Goal: Task Accomplishment & Management: Use online tool/utility

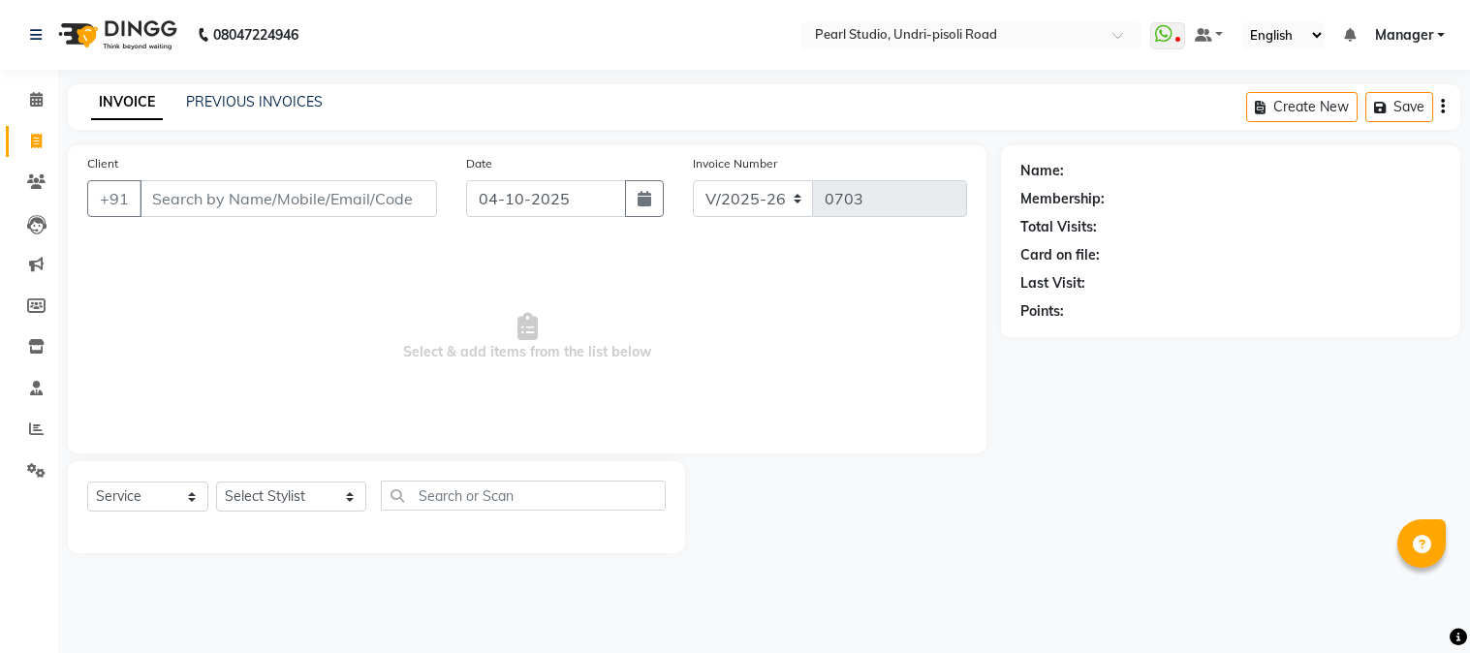
select select "5290"
select select "service"
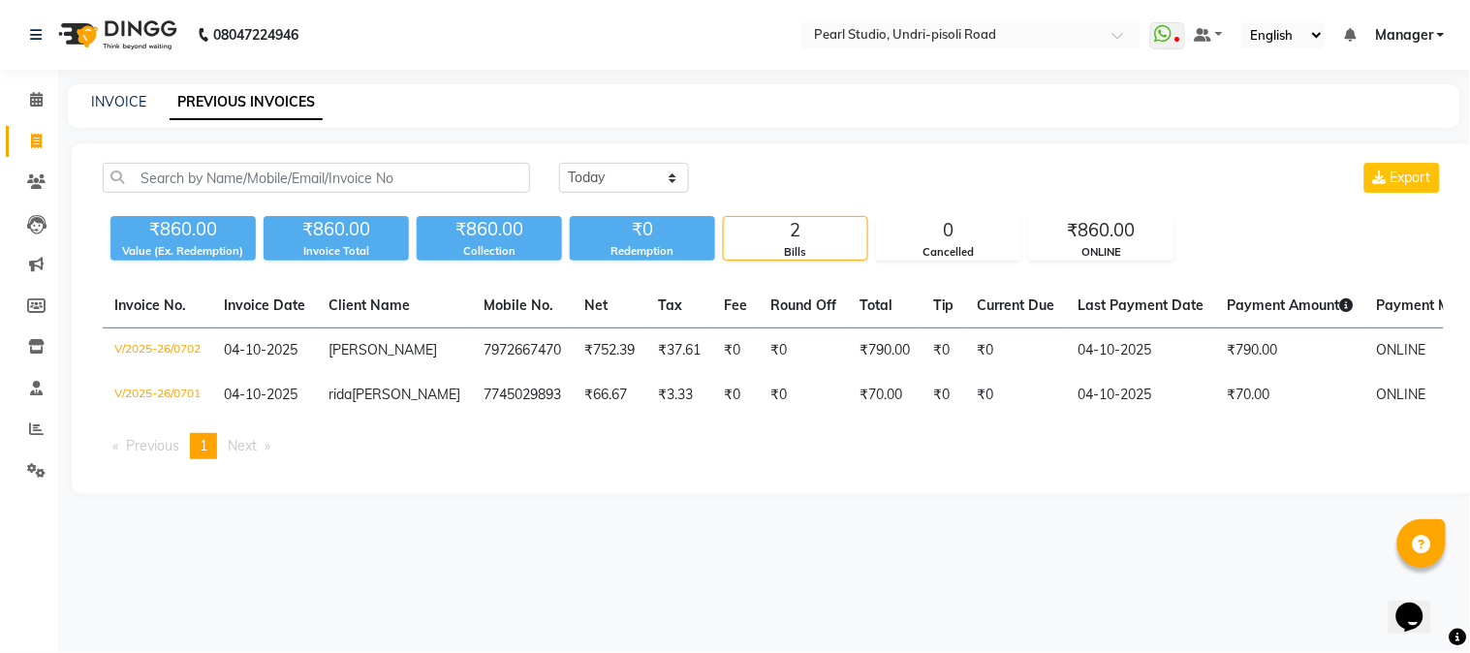
select select "service"
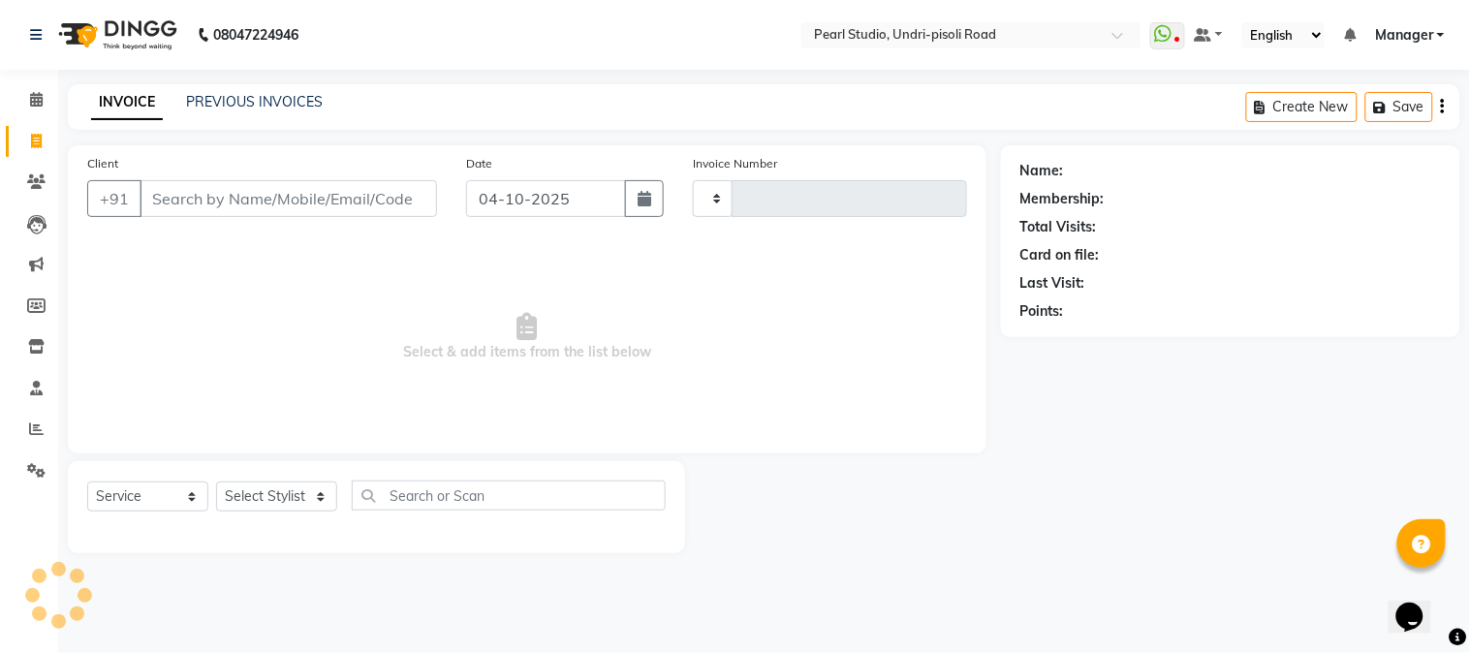
type input "0703"
select select "5290"
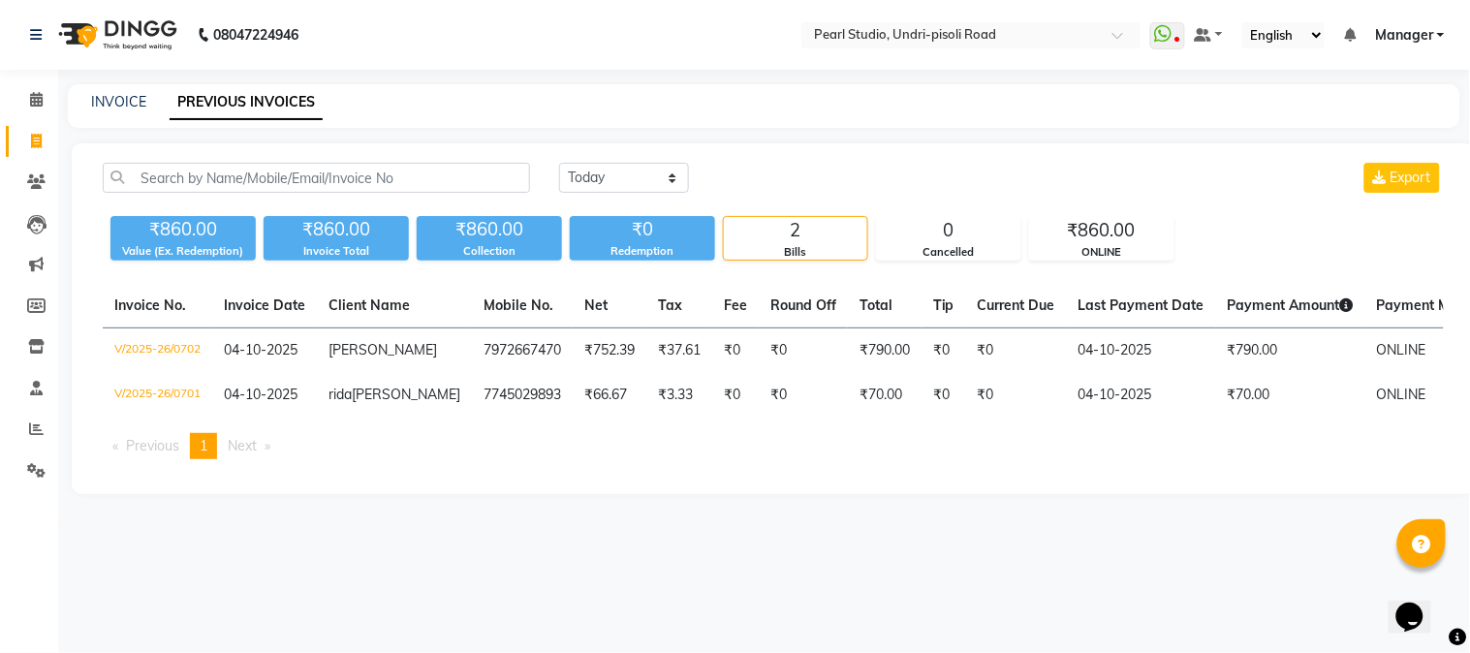
select select "service"
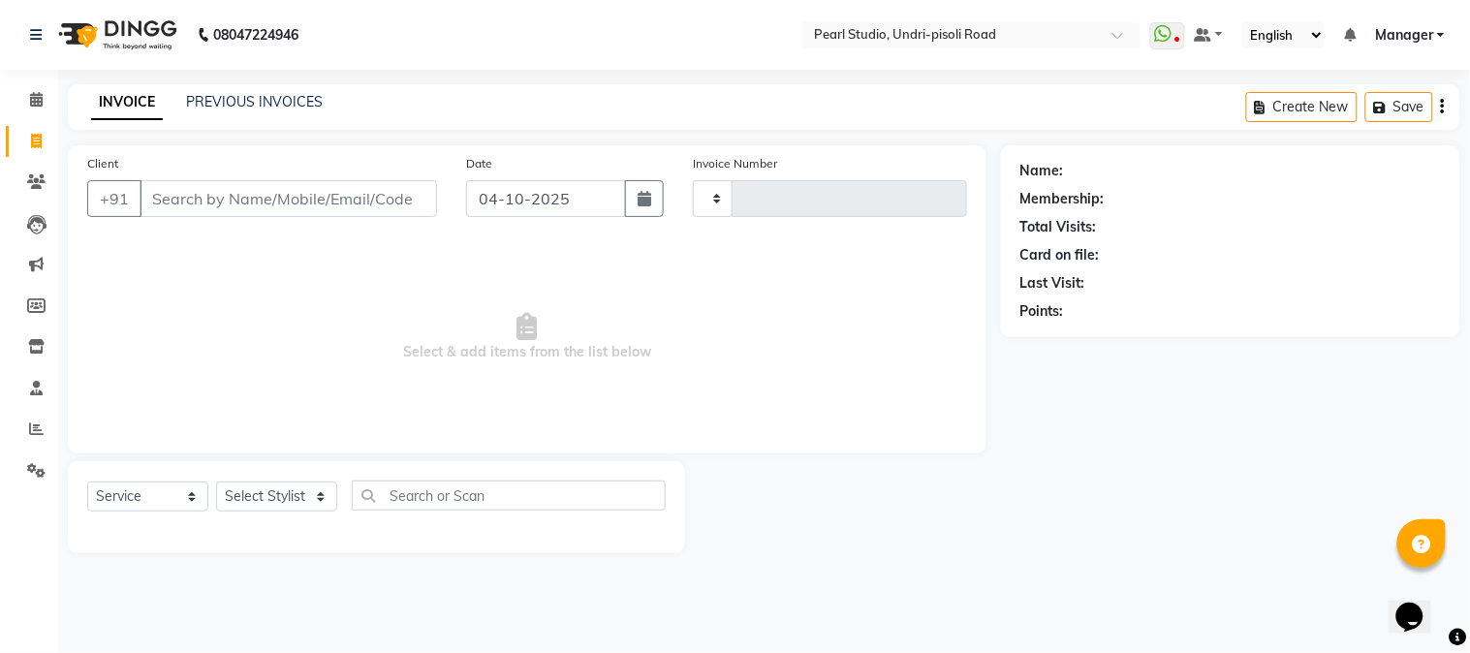
type input "0703"
select select "5290"
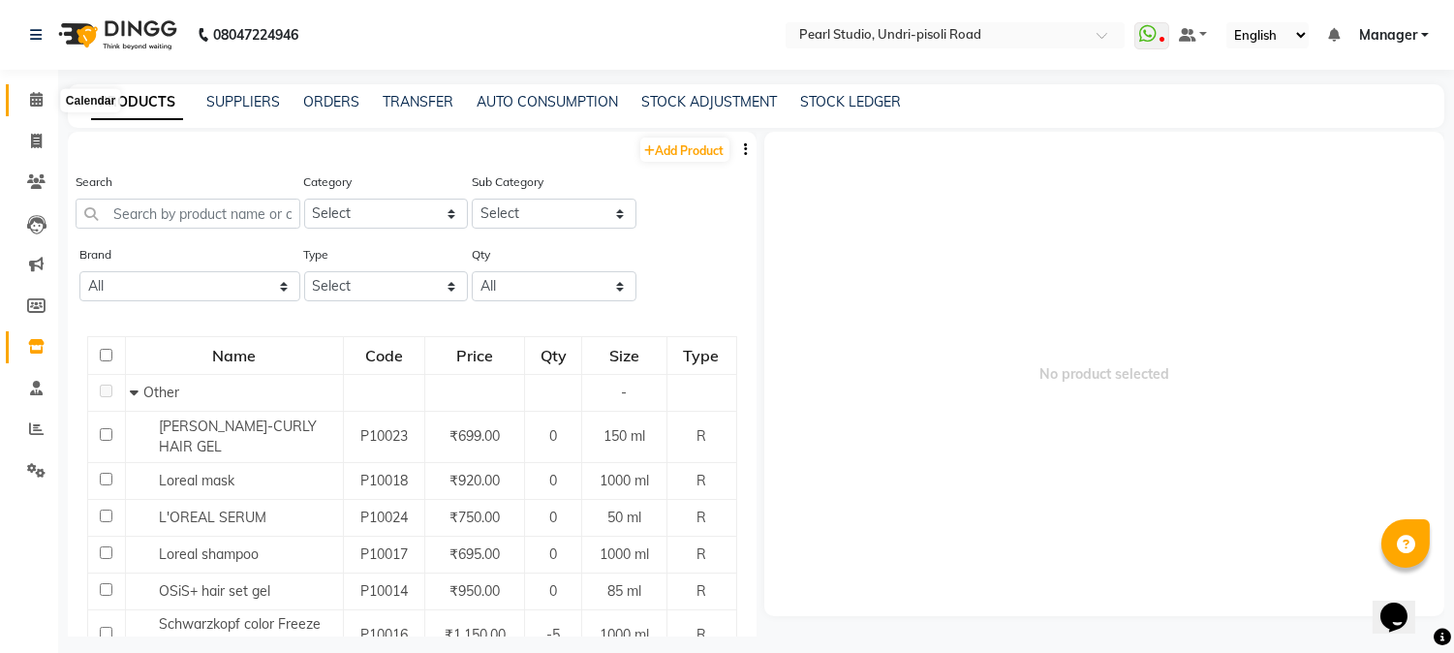
click at [40, 103] on icon at bounding box center [36, 99] width 13 height 15
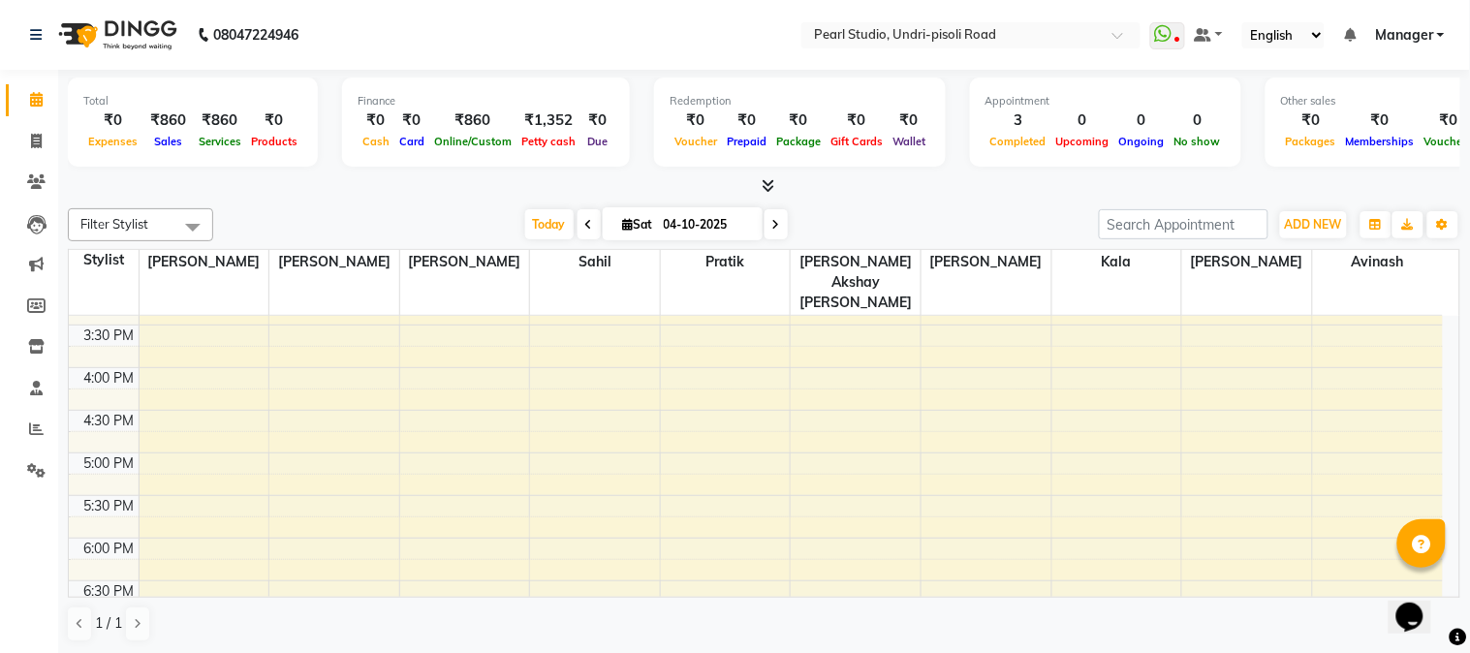
scroll to position [727, 0]
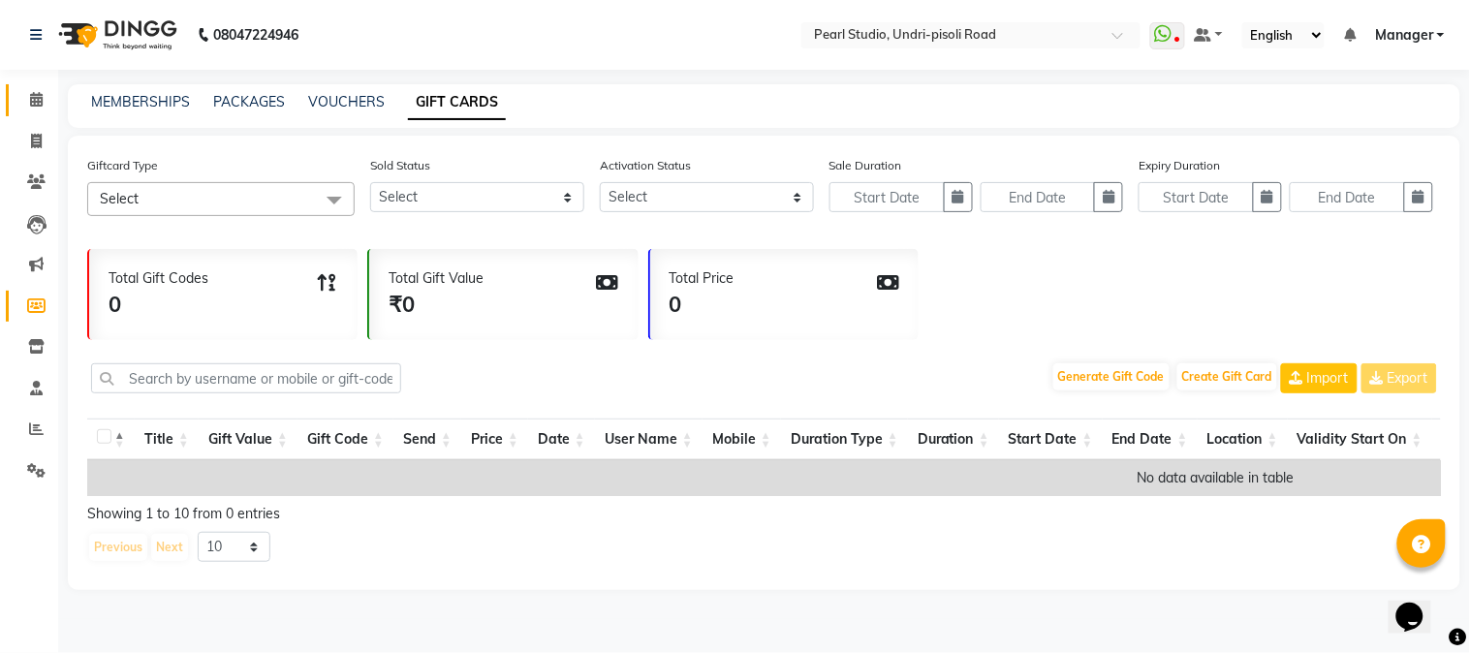
select select
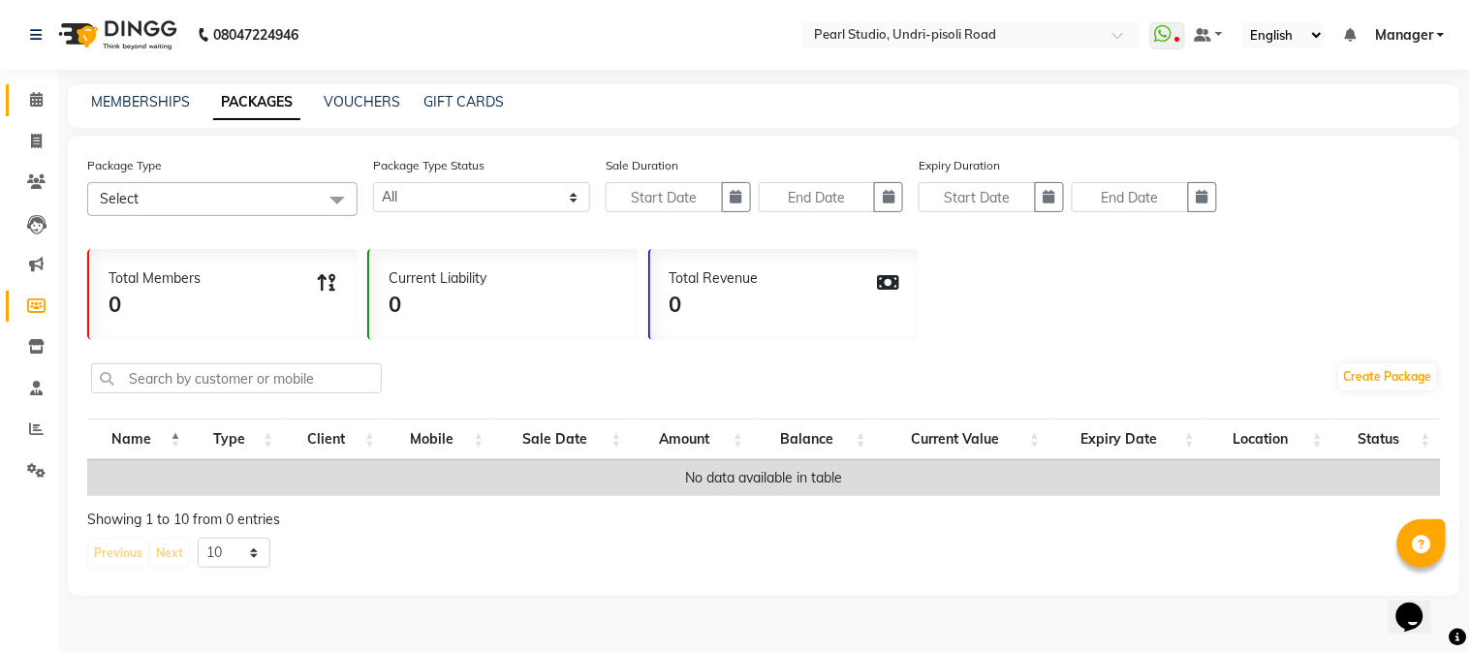
select select
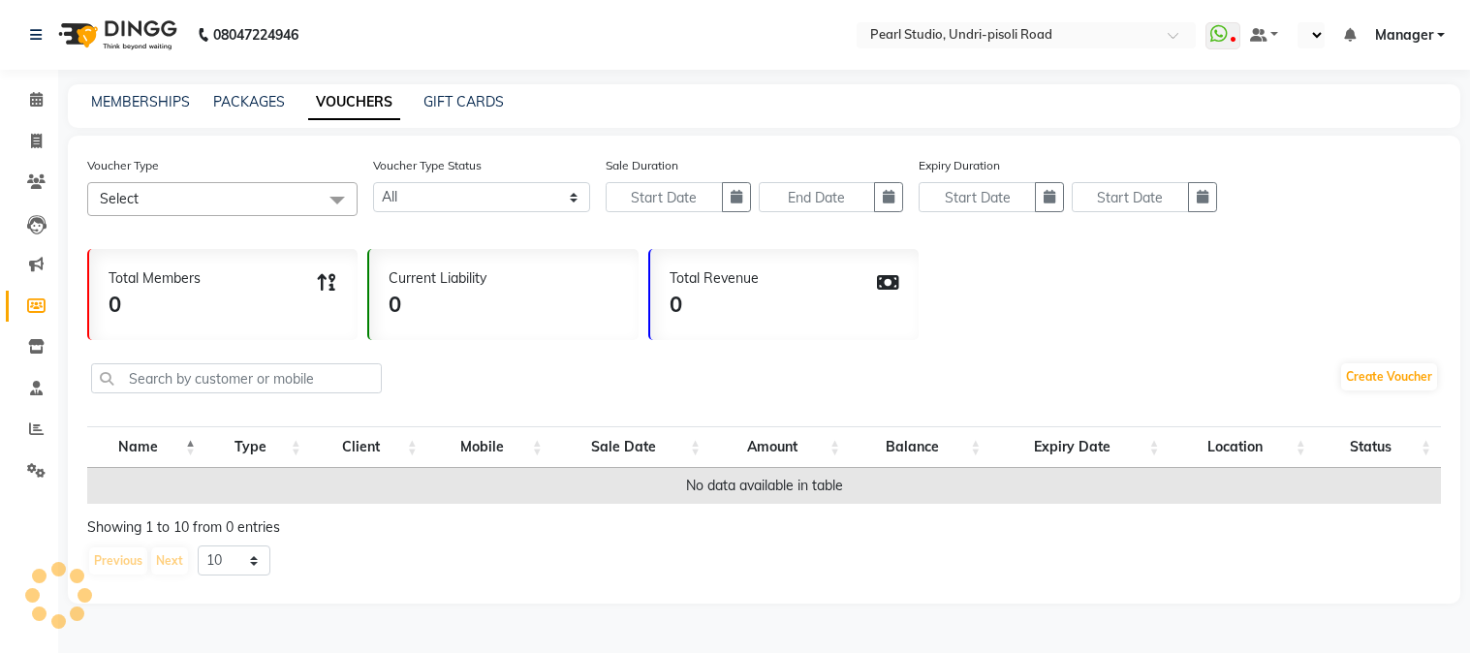
select select
select select "en"
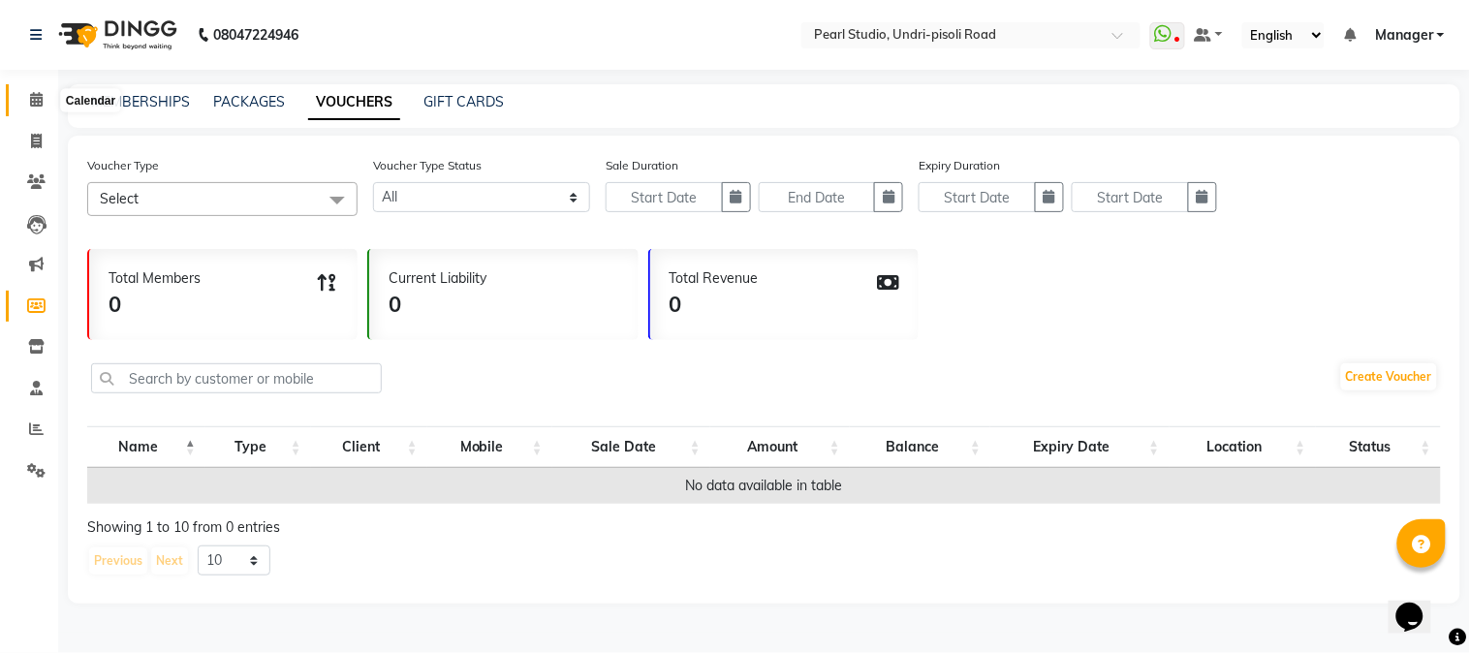
click at [27, 104] on span at bounding box center [36, 100] width 34 height 22
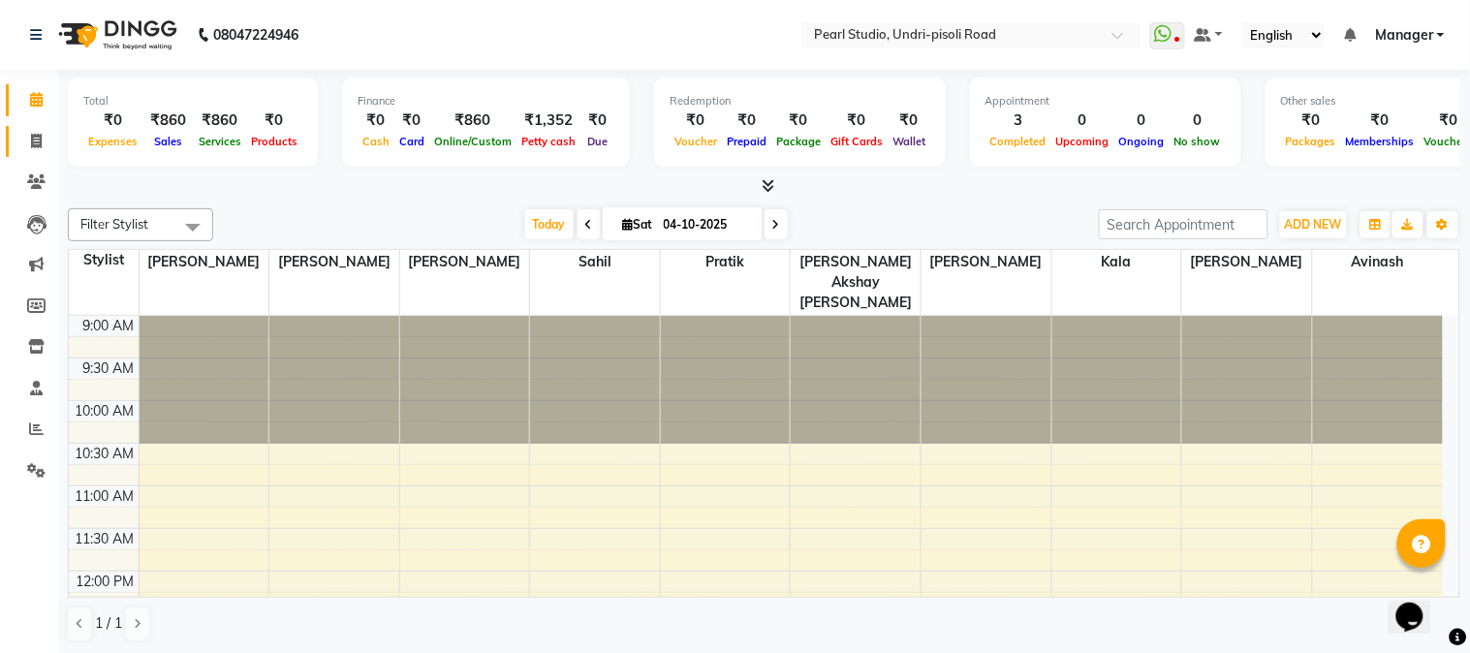
click at [19, 126] on link "Invoice" at bounding box center [29, 142] width 46 height 32
select select "service"
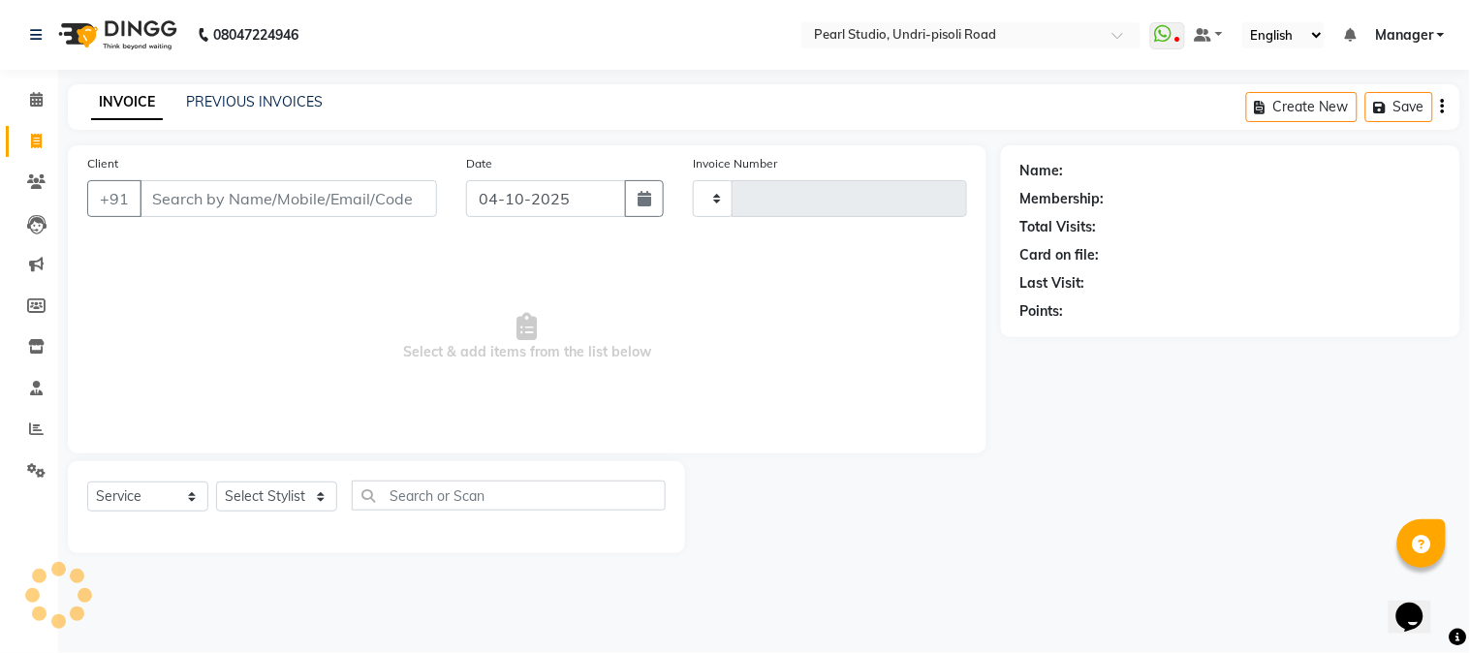
type input "0703"
select select "5290"
click at [35, 97] on icon at bounding box center [36, 99] width 13 height 15
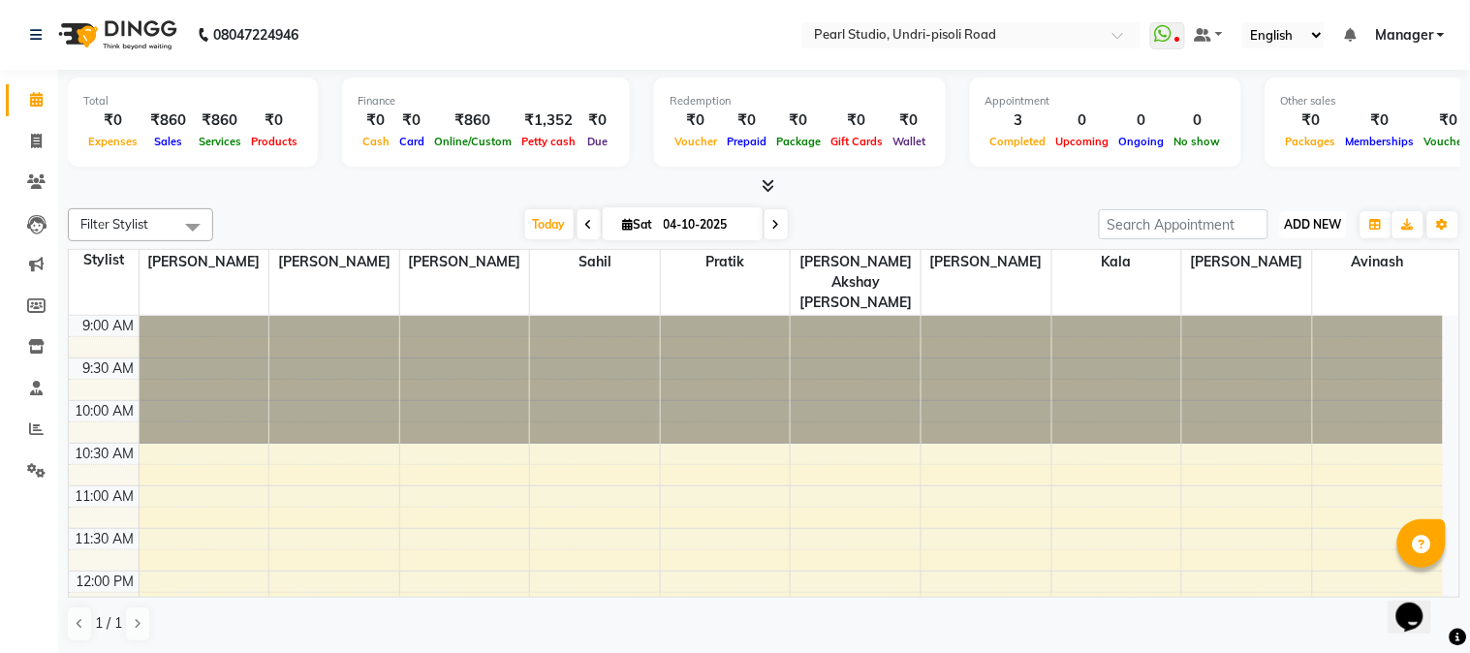
click at [1313, 228] on span "ADD NEW" at bounding box center [1313, 224] width 57 height 15
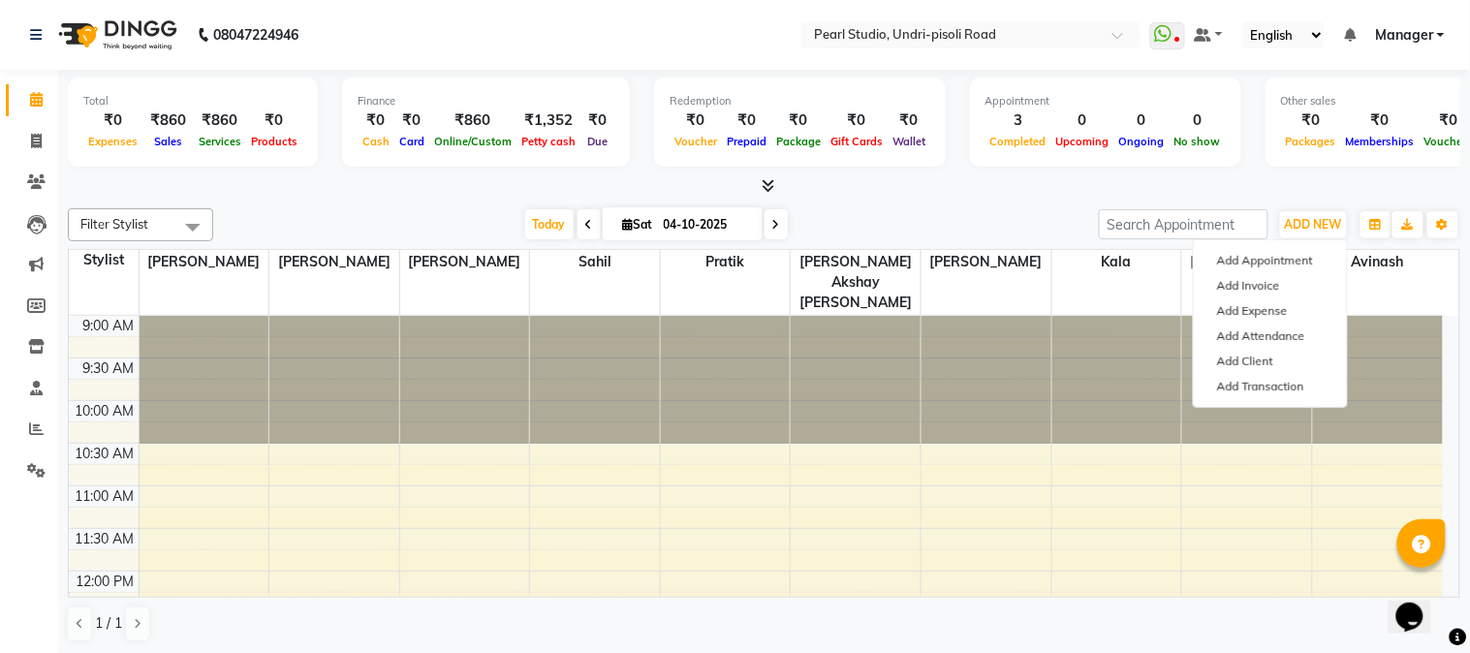
click at [1299, 192] on div at bounding box center [764, 186] width 1392 height 20
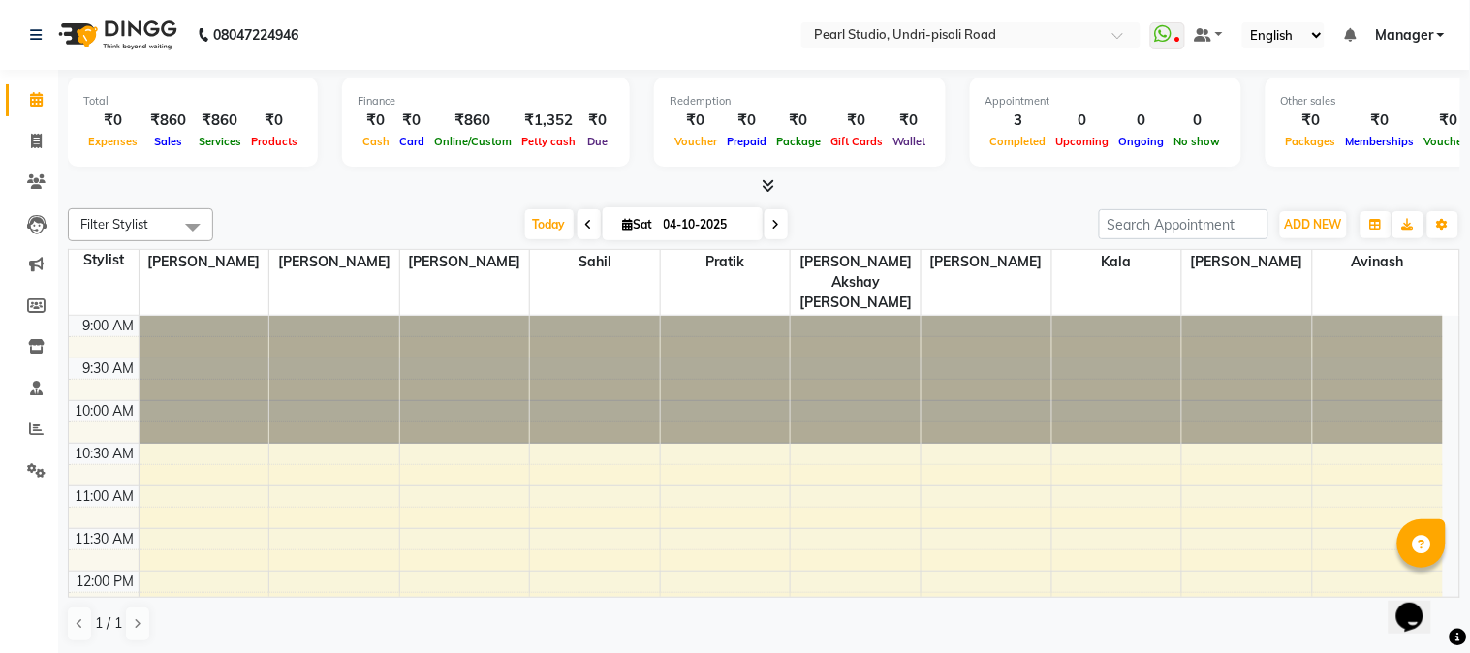
click at [577, 230] on span at bounding box center [588, 224] width 23 height 30
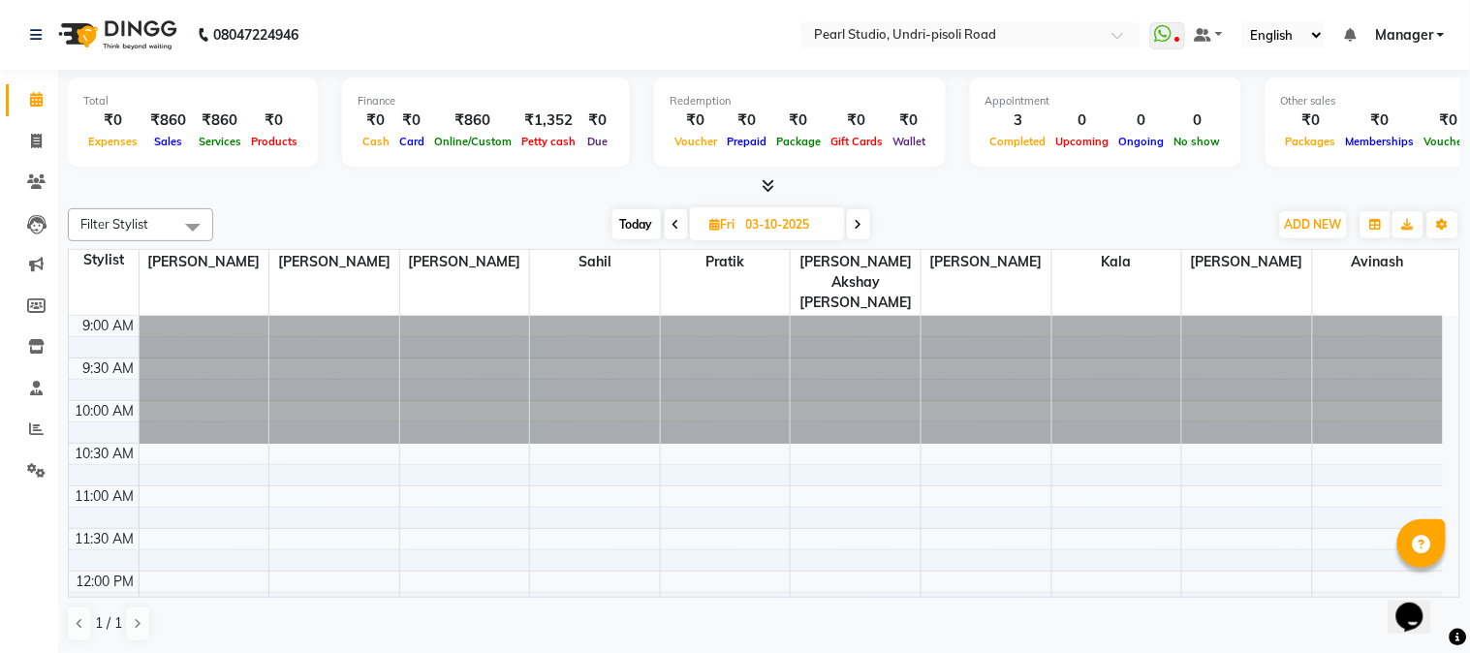
click at [672, 226] on icon at bounding box center [676, 225] width 8 height 12
type input "02-10-2025"
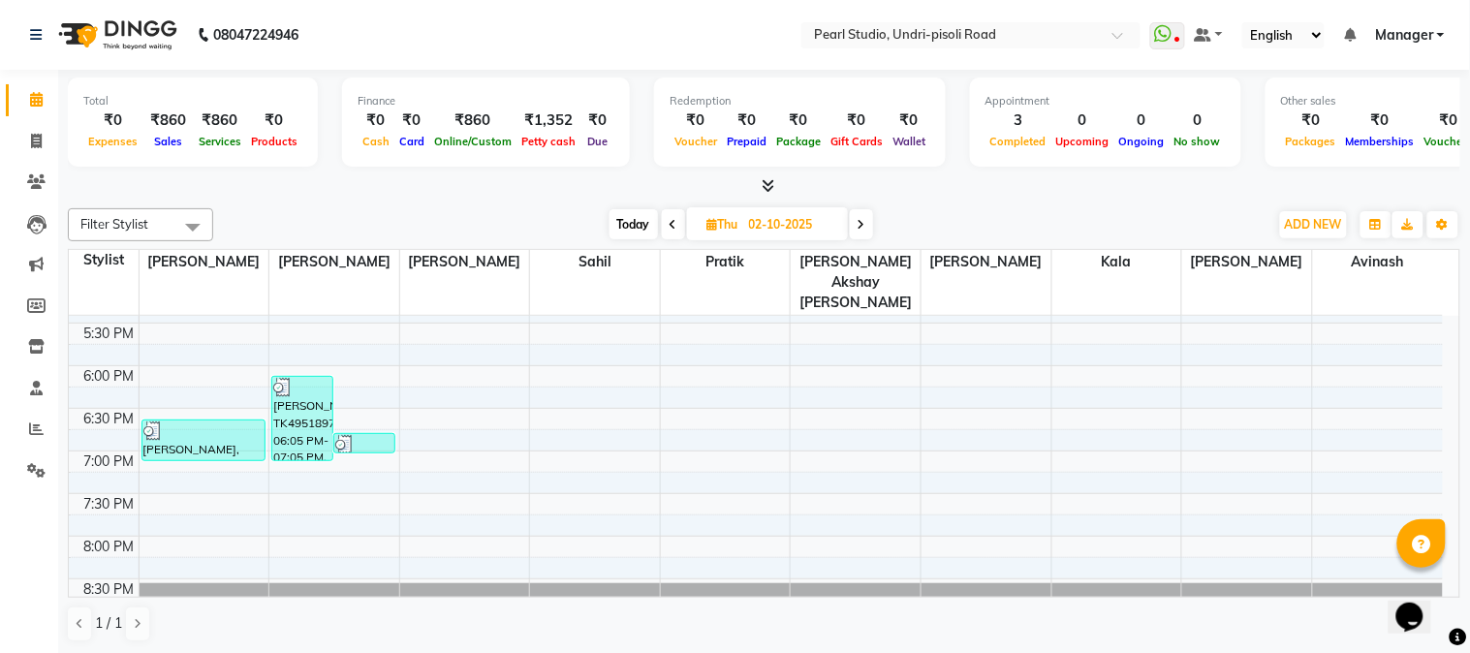
scroll to position [727, 0]
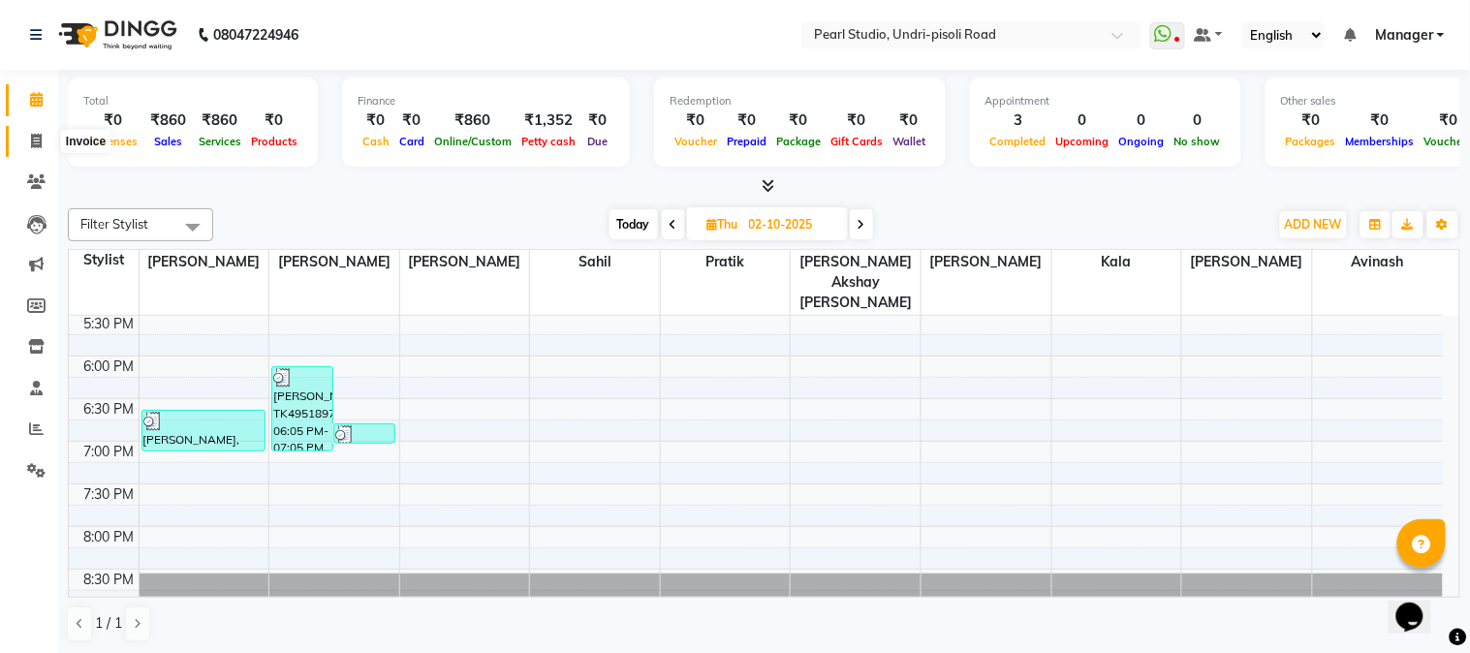
click at [45, 145] on span at bounding box center [36, 142] width 34 height 22
select select "service"
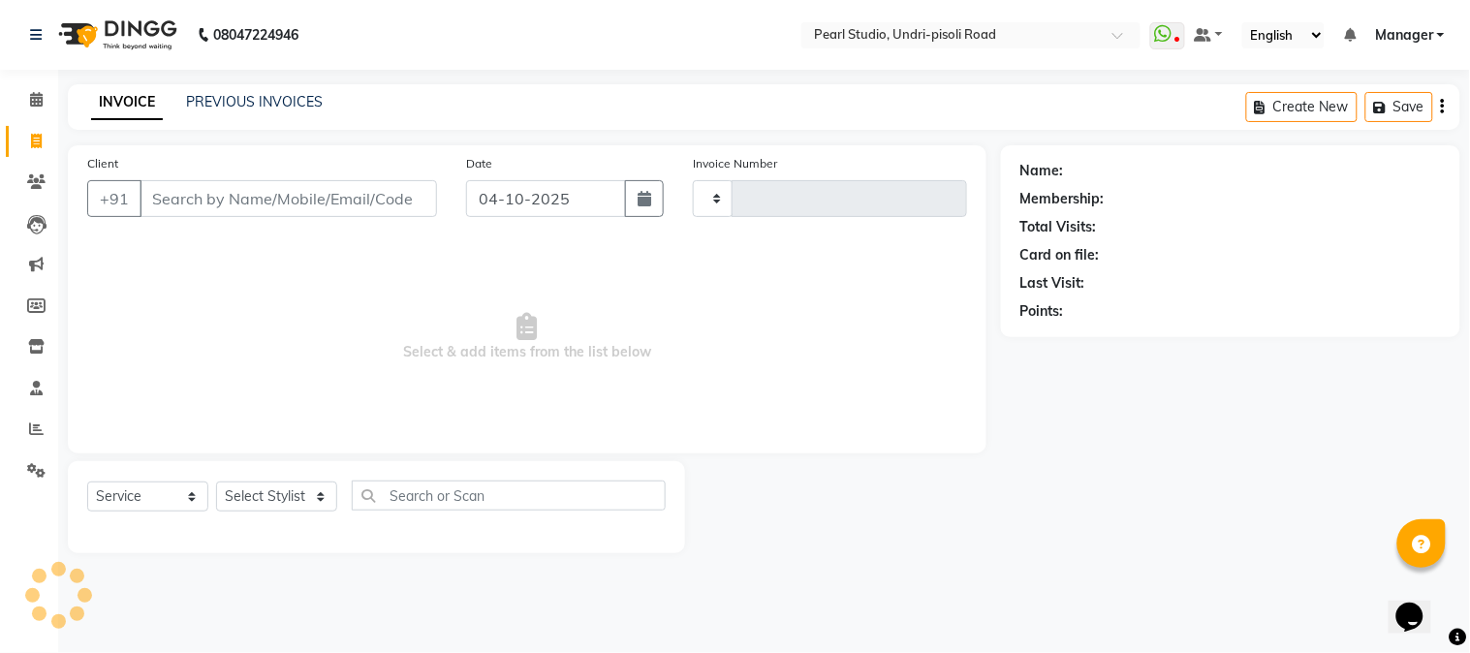
type input "0703"
select select "5290"
click at [0, 29] on nav "08047224946 Select Location × Pearl Studio, Undri-pisoli Road WhatsApp Status ✕…" at bounding box center [735, 35] width 1470 height 70
